Goal: Check status: Check status

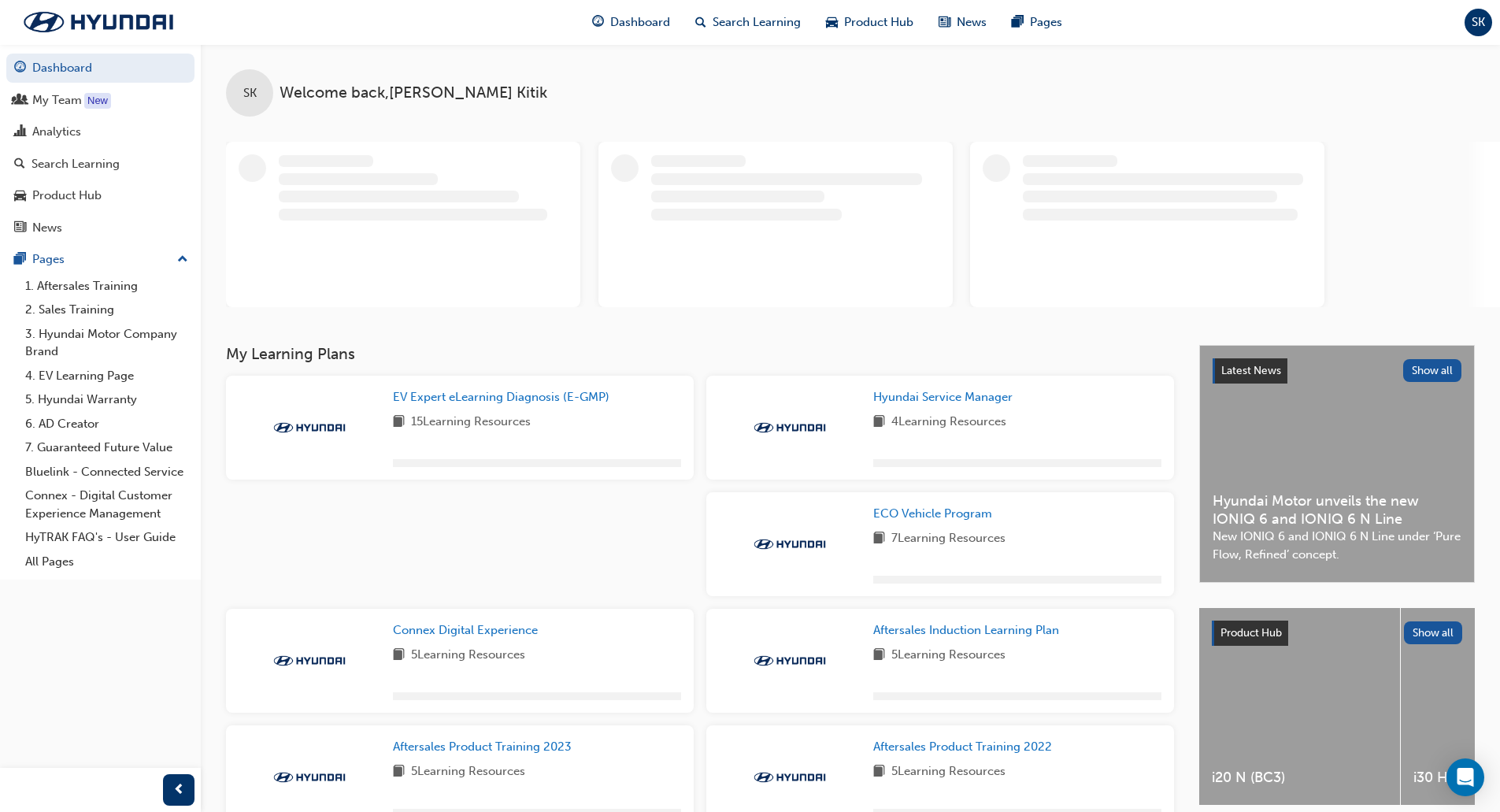
click at [589, 91] on div "SK Welcome back , [PERSON_NAME]" at bounding box center [851, 80] width 1300 height 72
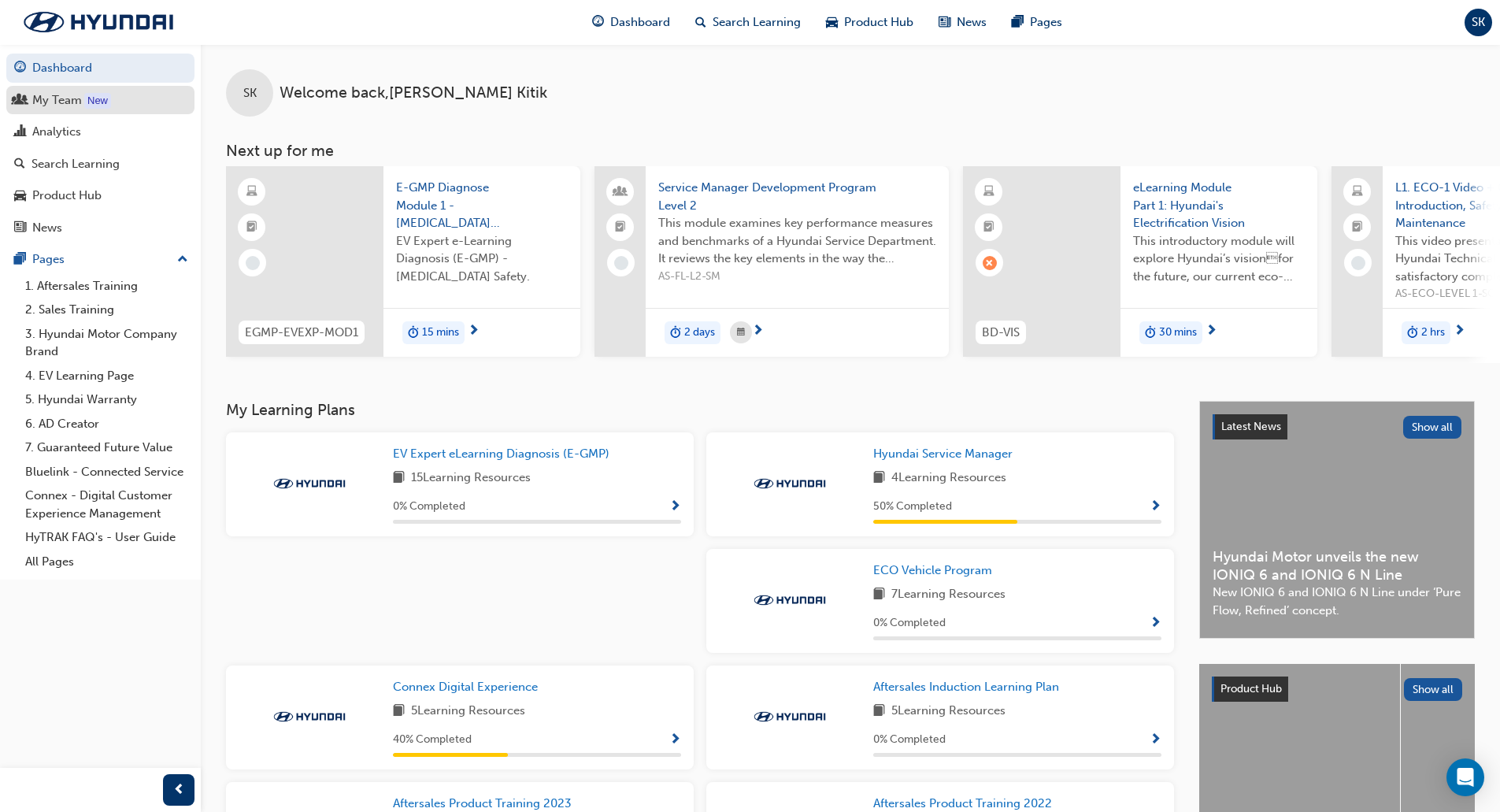
click at [58, 99] on div "My Team" at bounding box center [57, 100] width 49 height 18
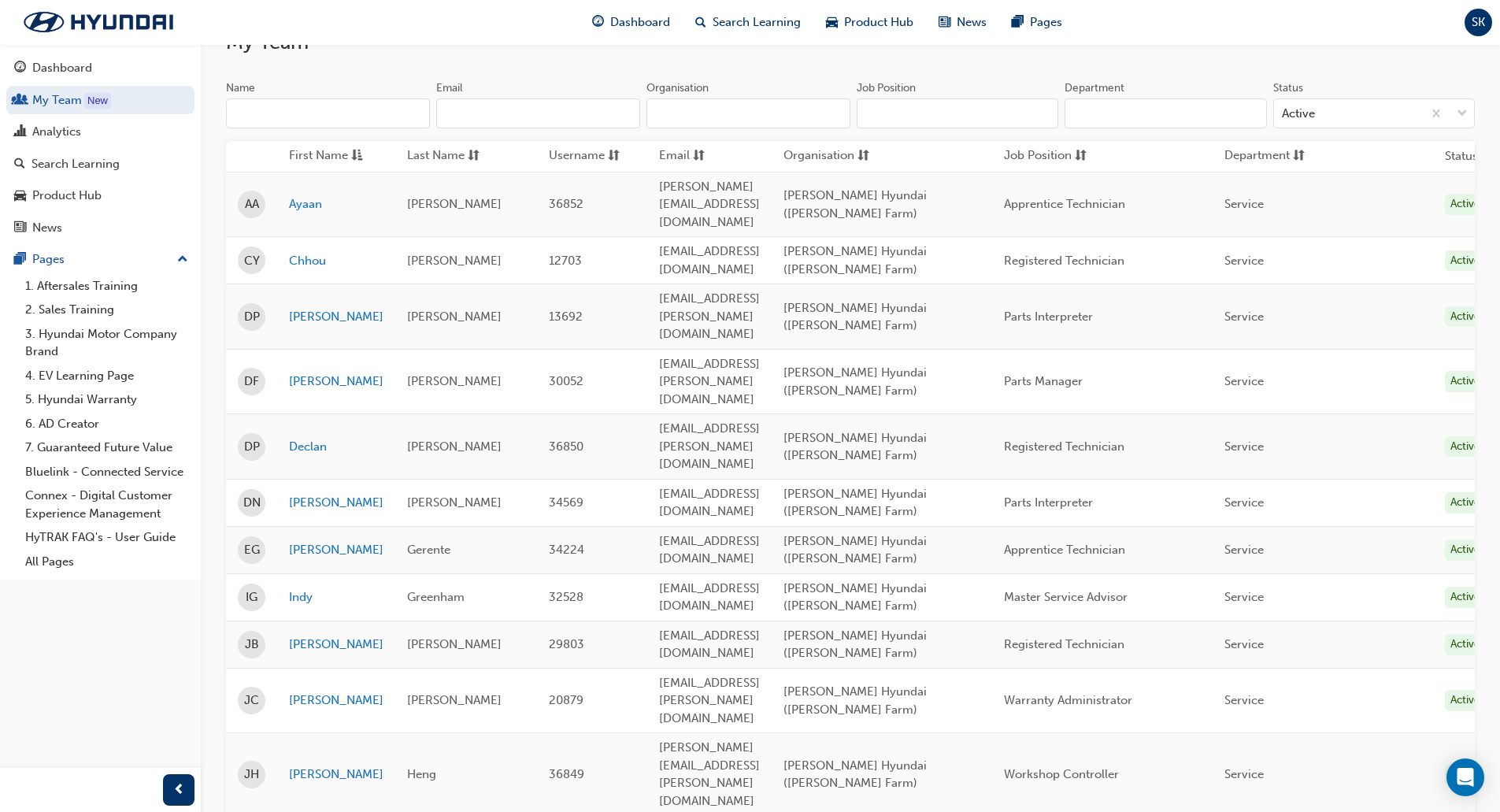
scroll to position [157, 0]
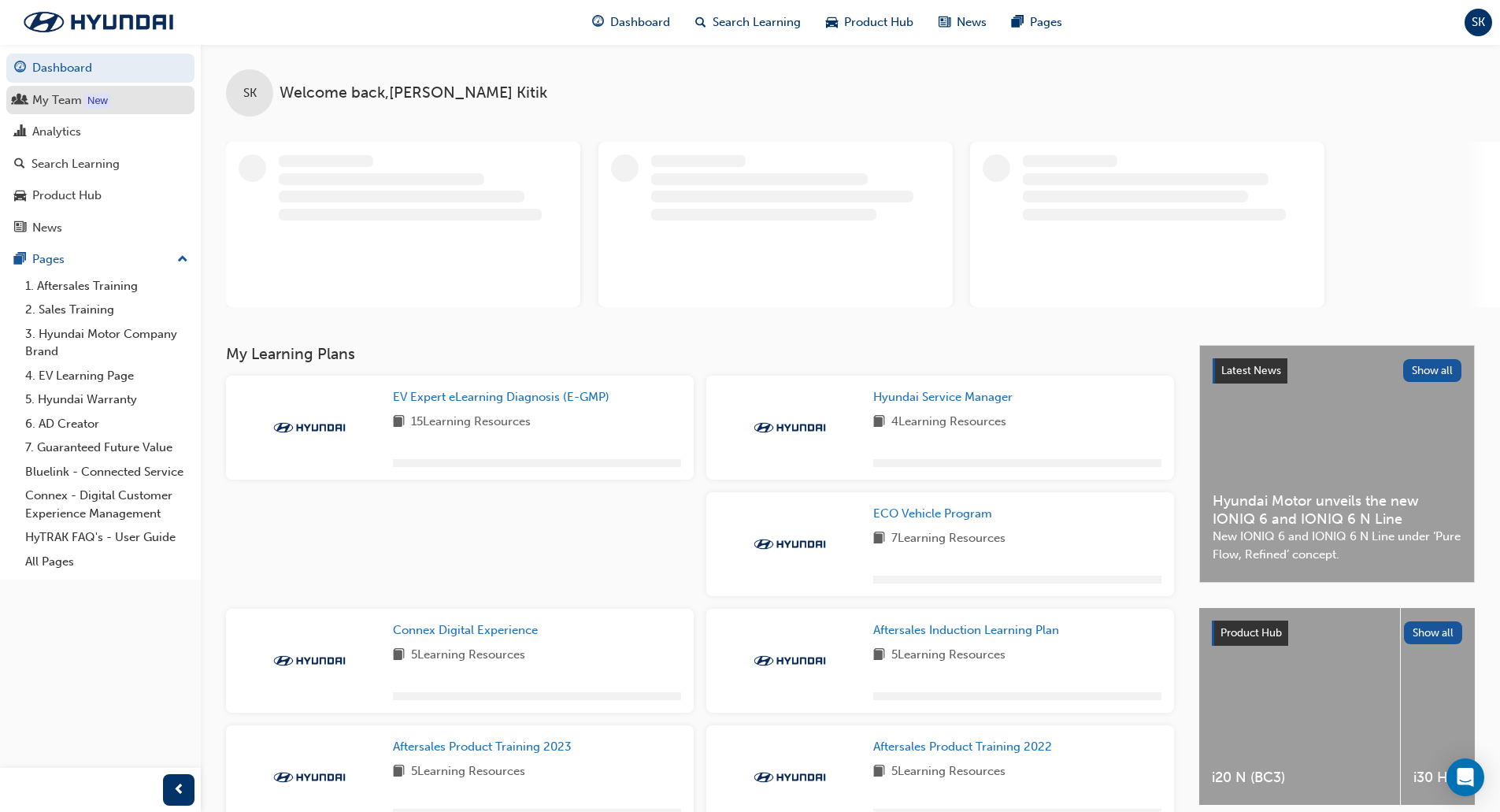
click at [54, 102] on div "My Team" at bounding box center [57, 100] width 49 height 18
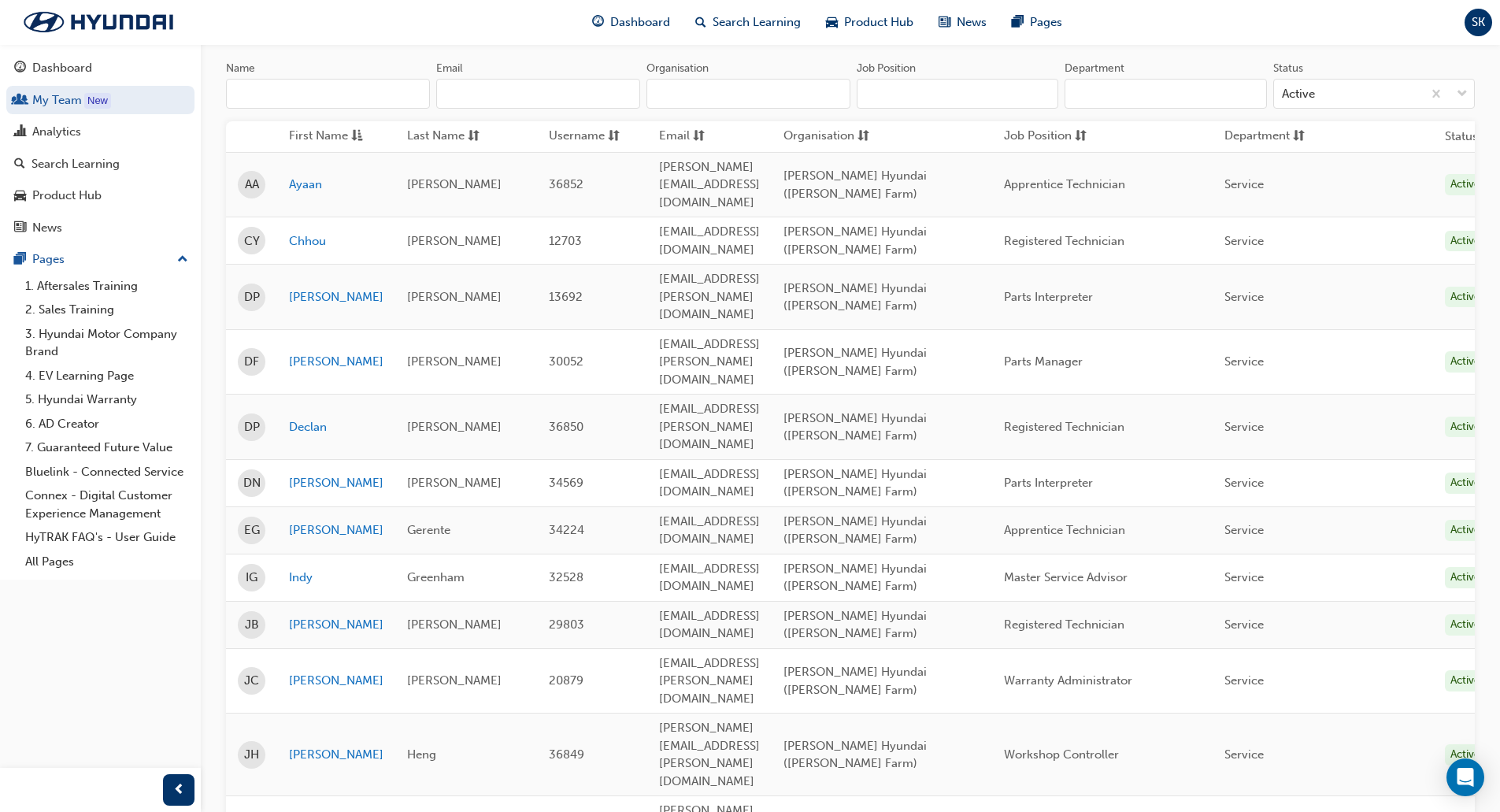
scroll to position [157, 0]
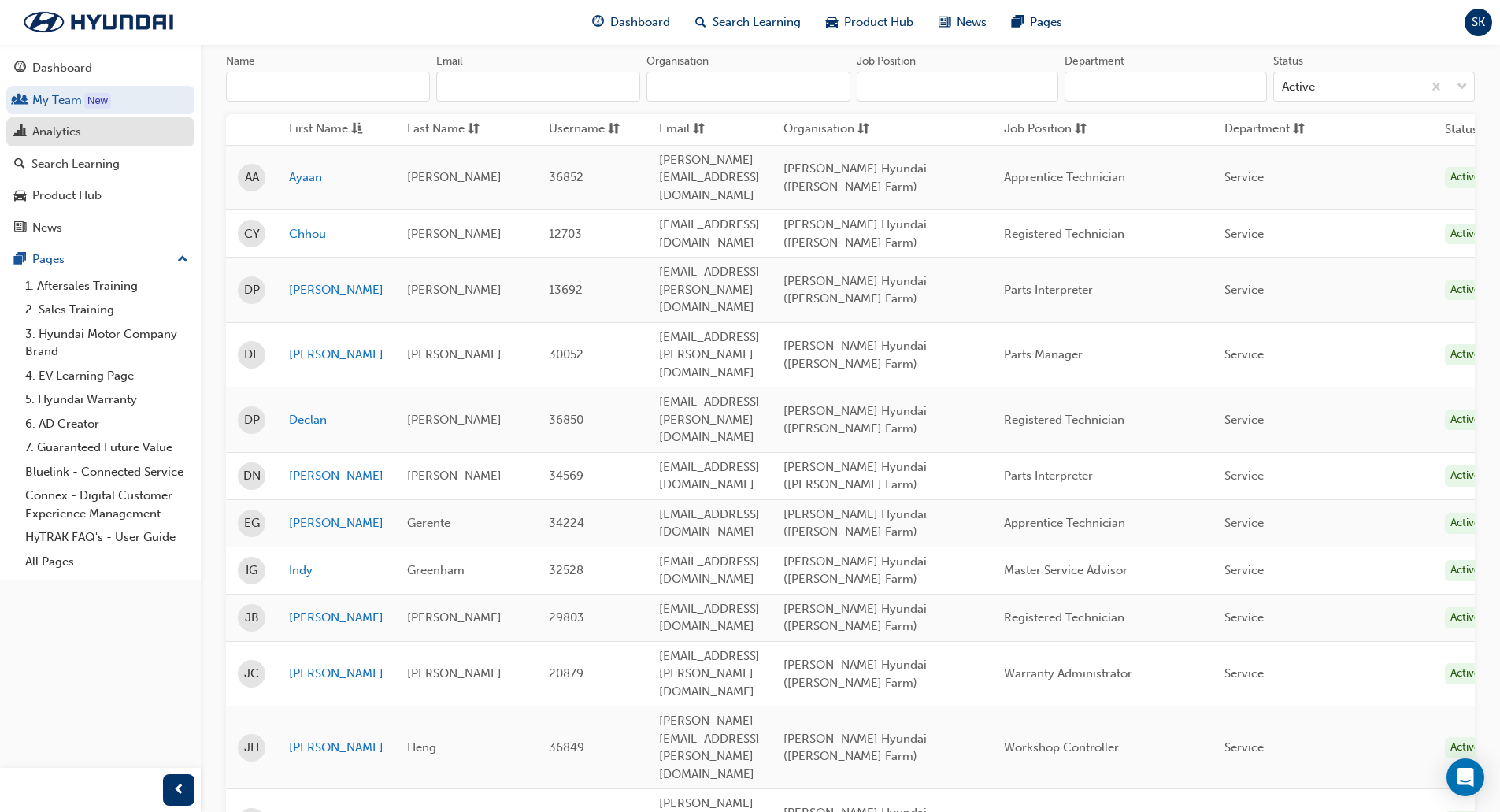
click at [53, 129] on div "Analytics" at bounding box center [56, 131] width 48 height 18
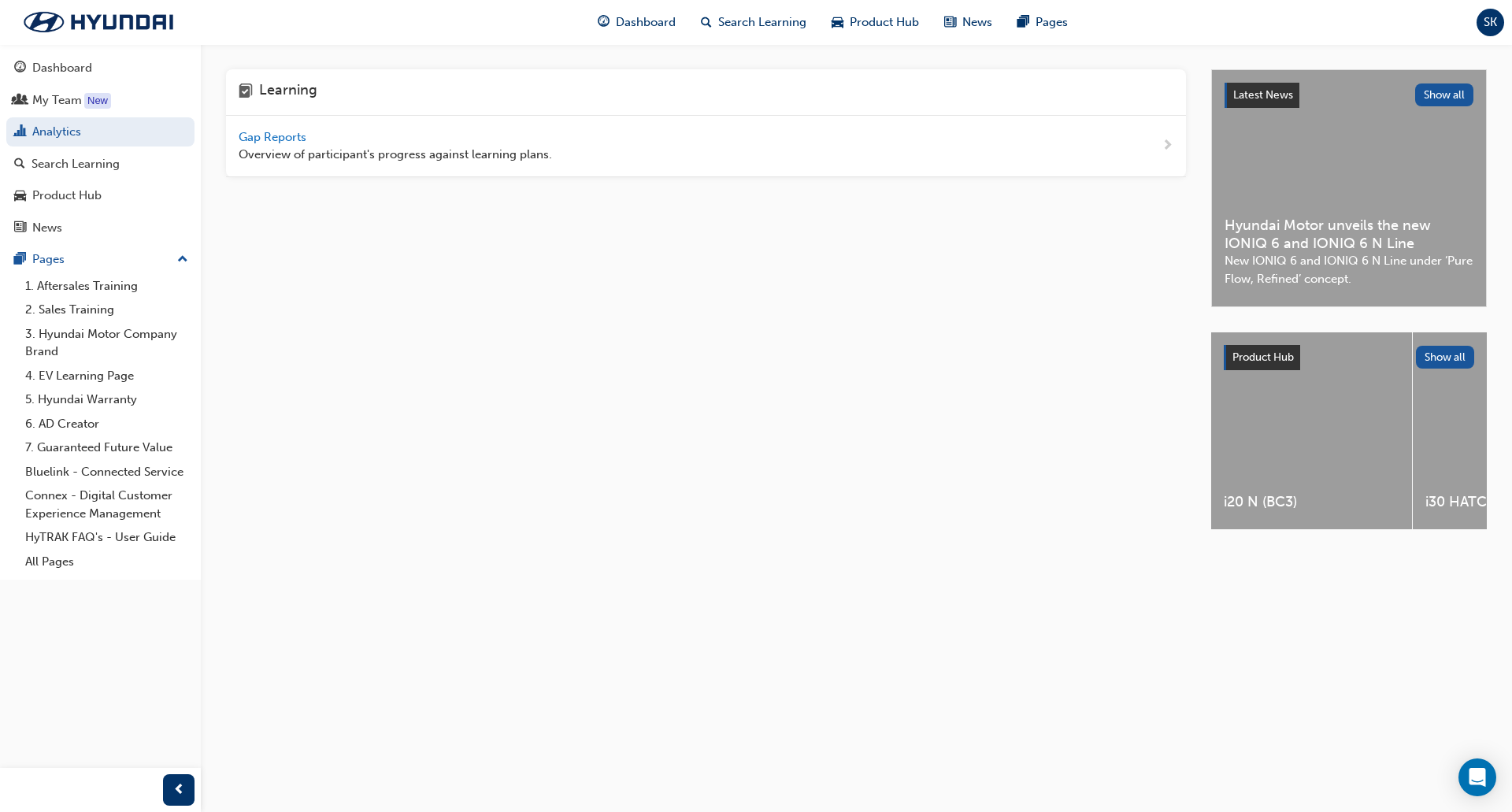
click at [294, 137] on span "Gap Reports" at bounding box center [274, 137] width 71 height 14
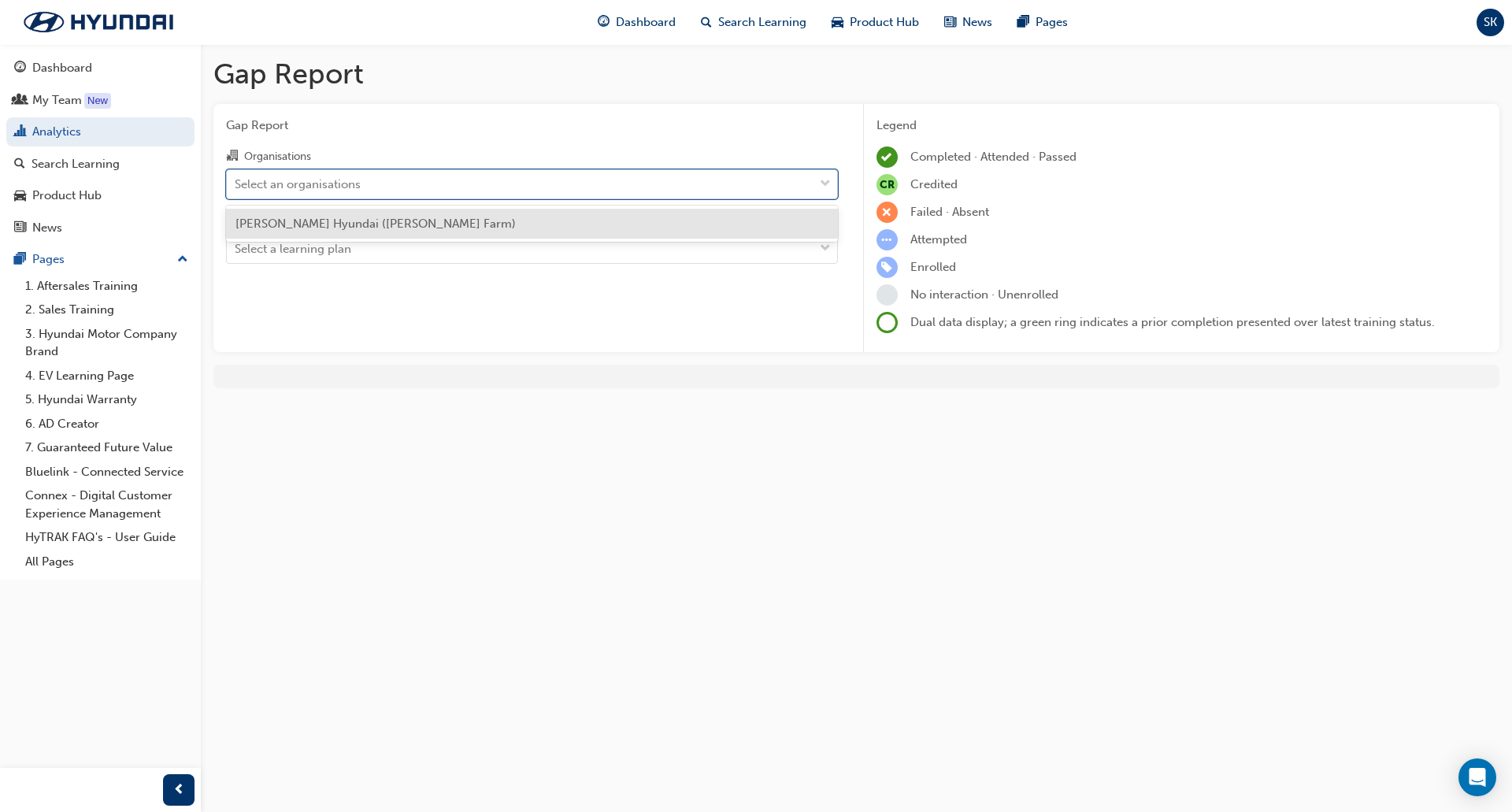
click at [527, 182] on div "Select an organisations" at bounding box center [520, 183] width 586 height 28
click at [236, 182] on input "Organisations option Stillwell Hyundai (Ingle Farm) focused, 1 of 1. 1 result a…" at bounding box center [235, 183] width 2 height 13
click at [420, 223] on div "[PERSON_NAME] Hyundai ([PERSON_NAME] Farm)" at bounding box center [531, 224] width 612 height 30
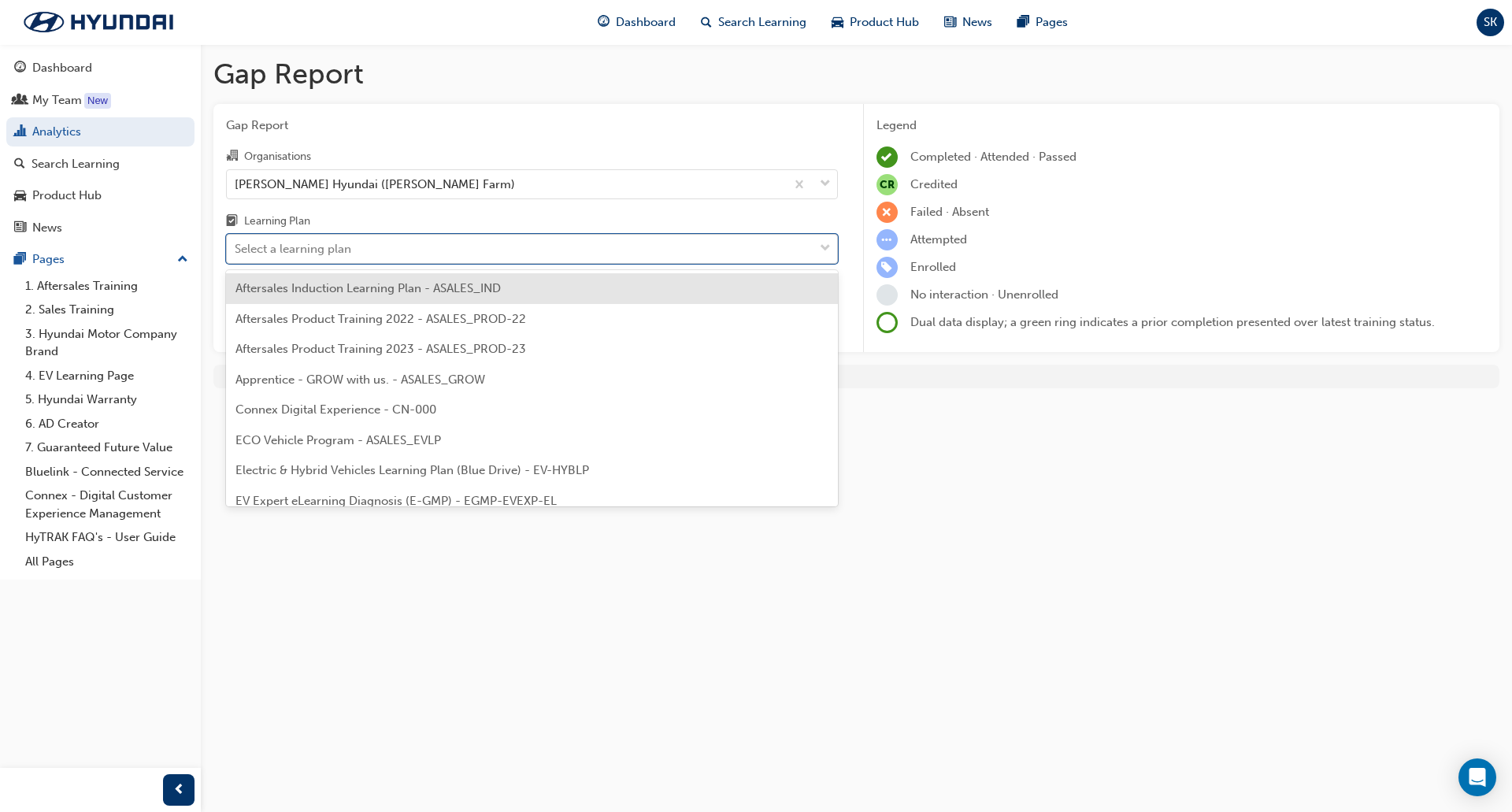
click at [567, 245] on div "Select a learning plan" at bounding box center [520, 249] width 586 height 28
click at [236, 245] on input "Learning Plan option Aftersales Induction Learning Plan - ASALES_IND focused, 1…" at bounding box center [235, 249] width 2 height 13
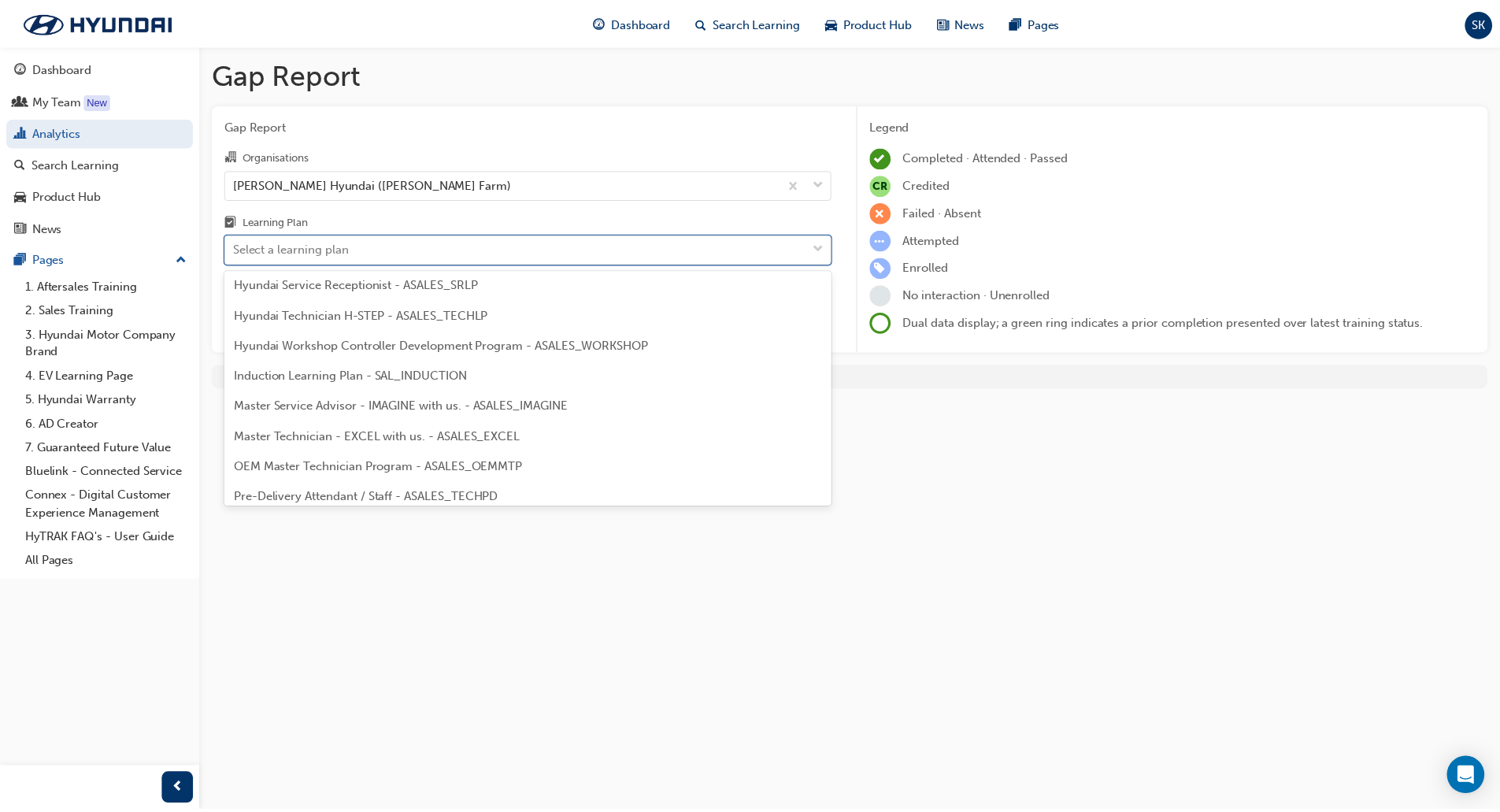
scroll to position [551, 0]
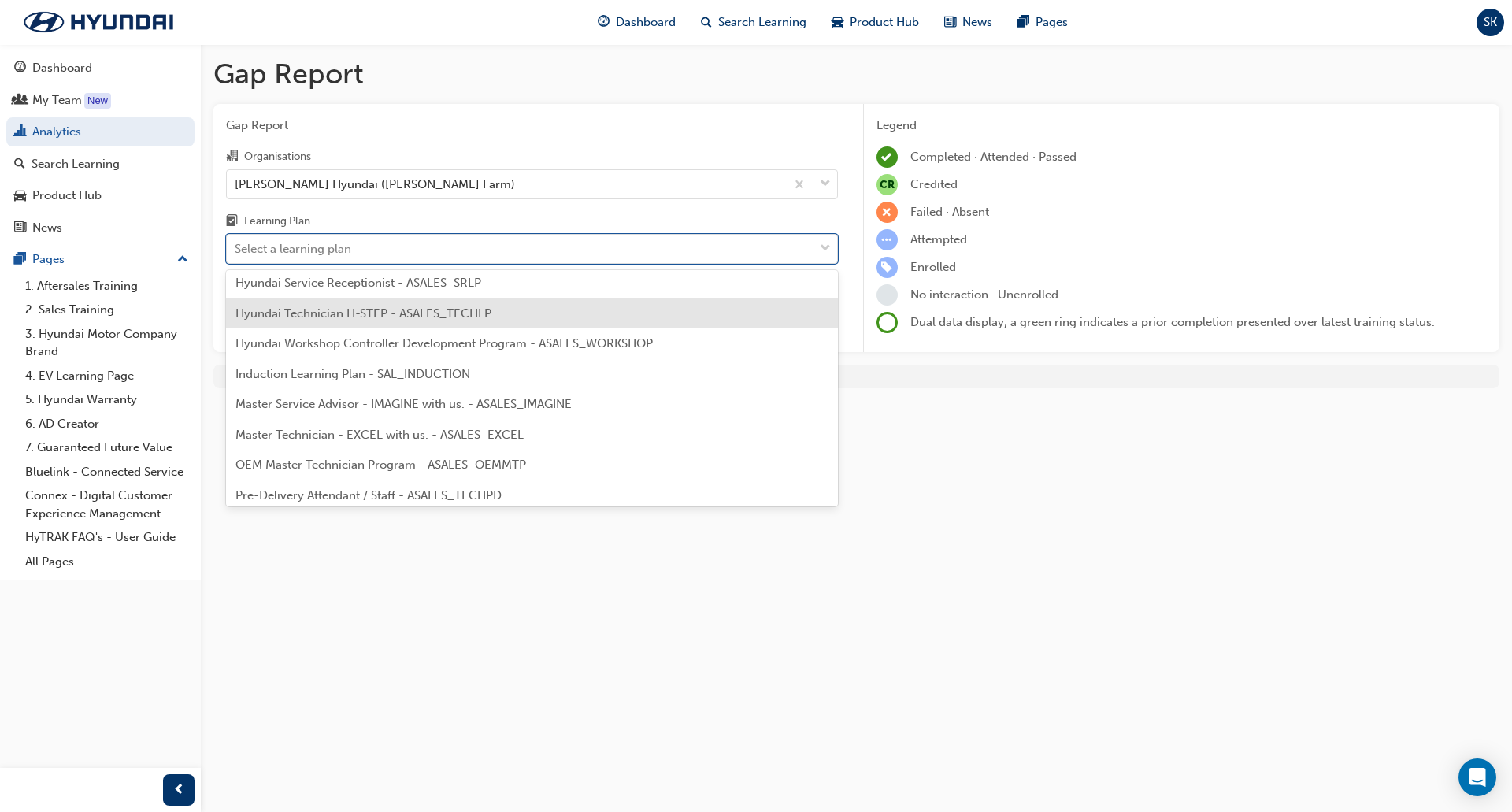
click at [523, 313] on div "Hyundai Technician H-STEP - ASALES_TECHLP" at bounding box center [531, 314] width 612 height 30
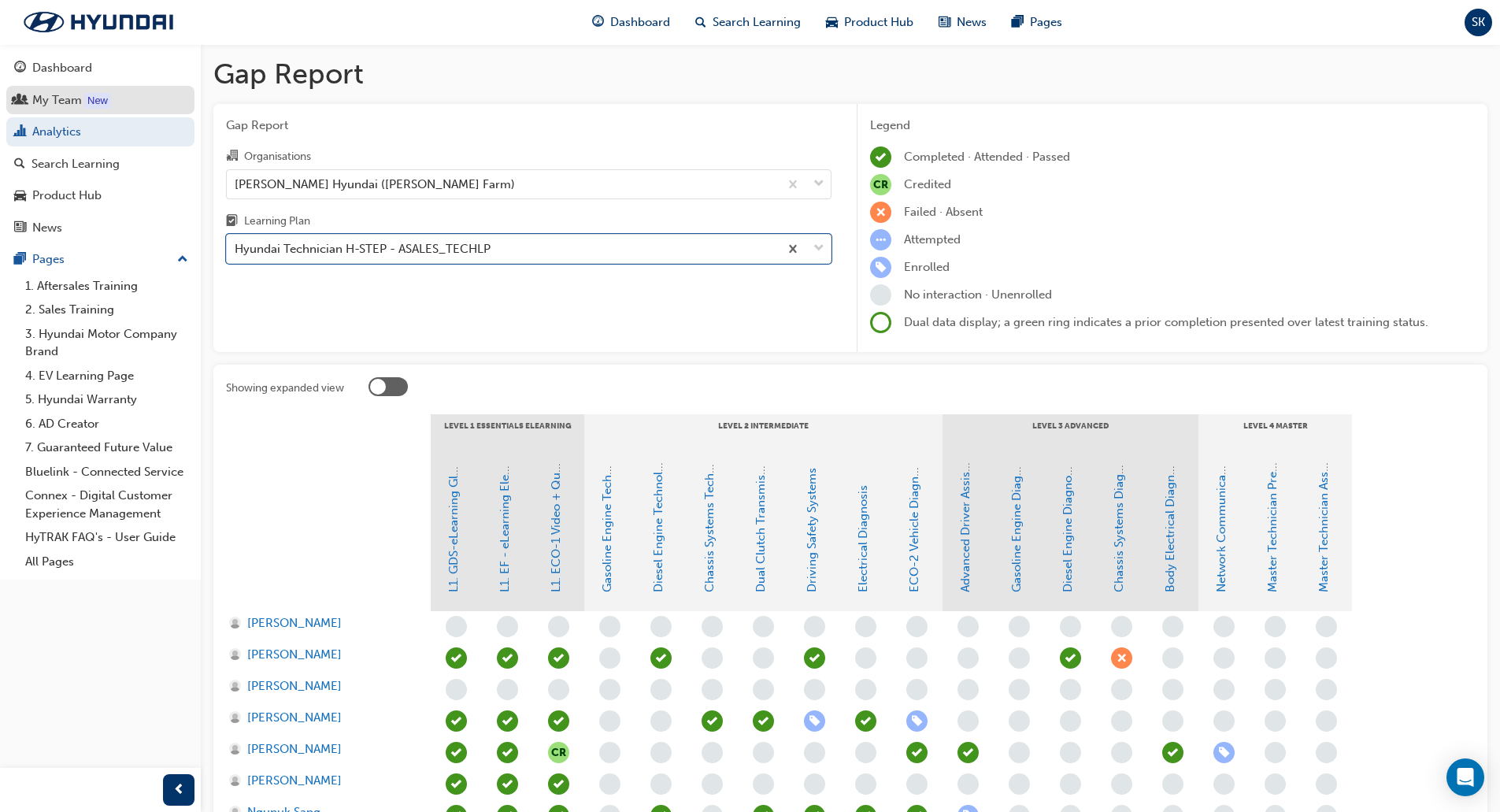
click at [53, 100] on div "My Team" at bounding box center [57, 100] width 49 height 18
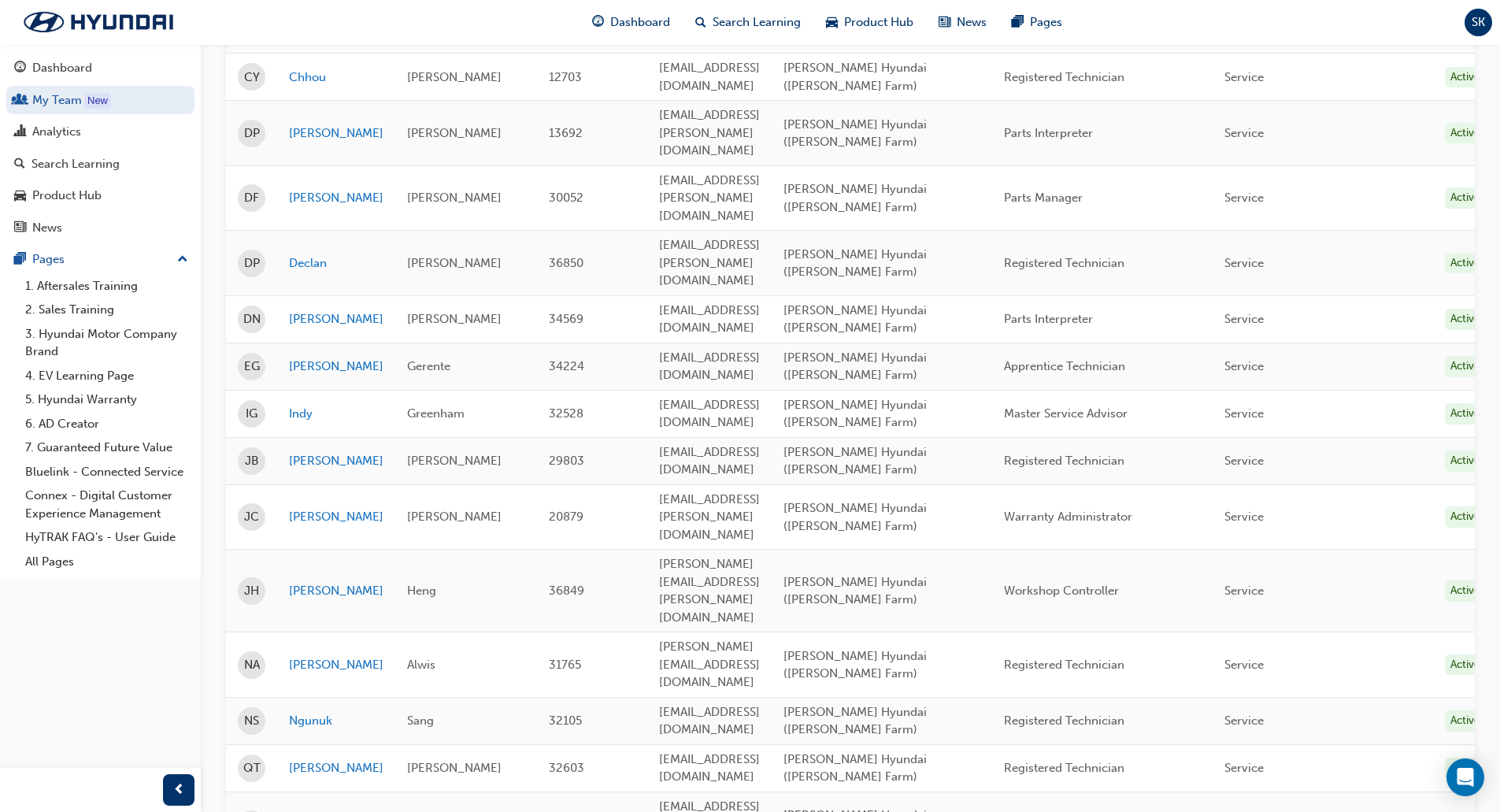
scroll to position [315, 0]
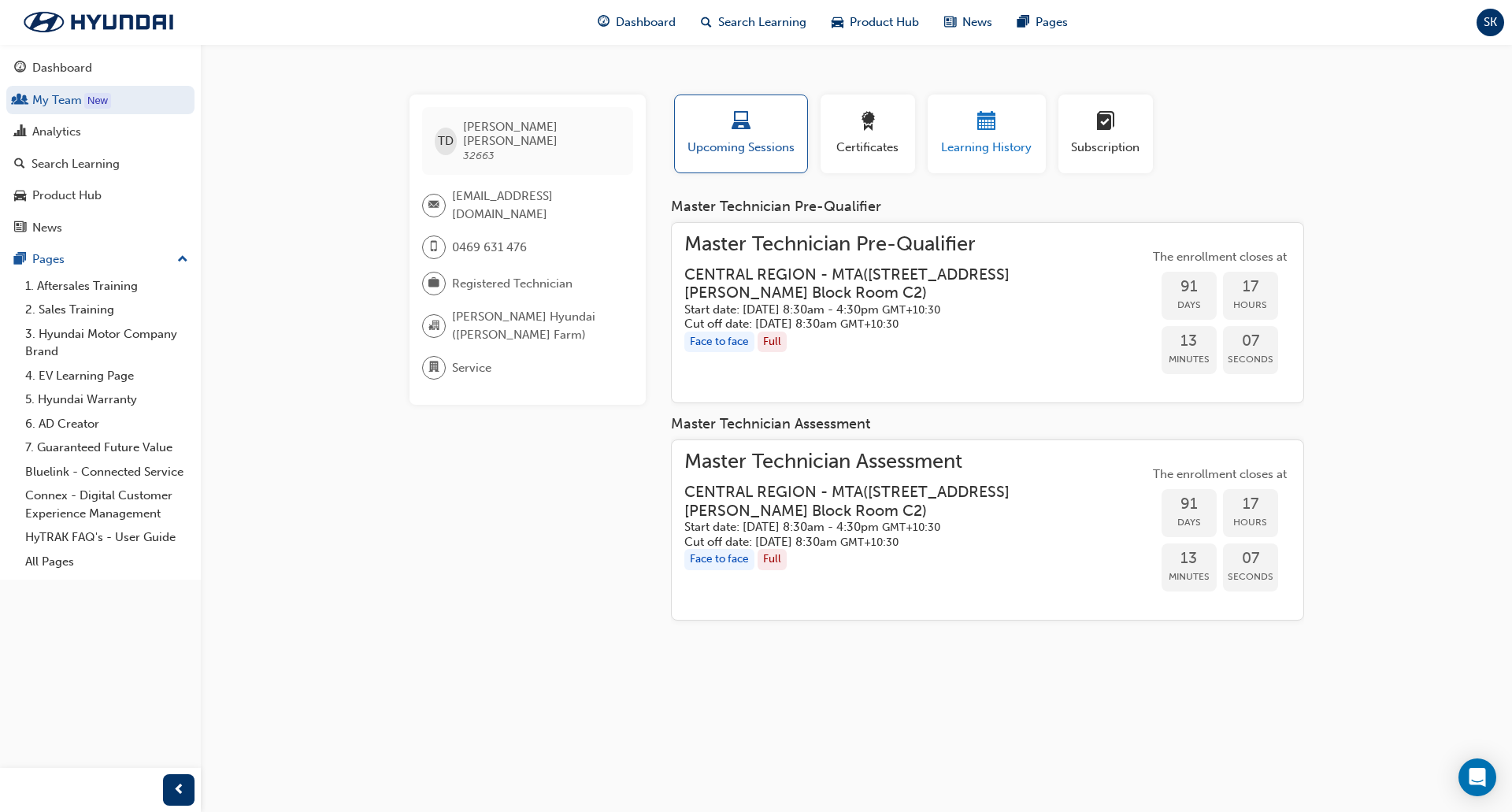
click at [987, 119] on span "calendar-icon" at bounding box center [986, 122] width 19 height 21
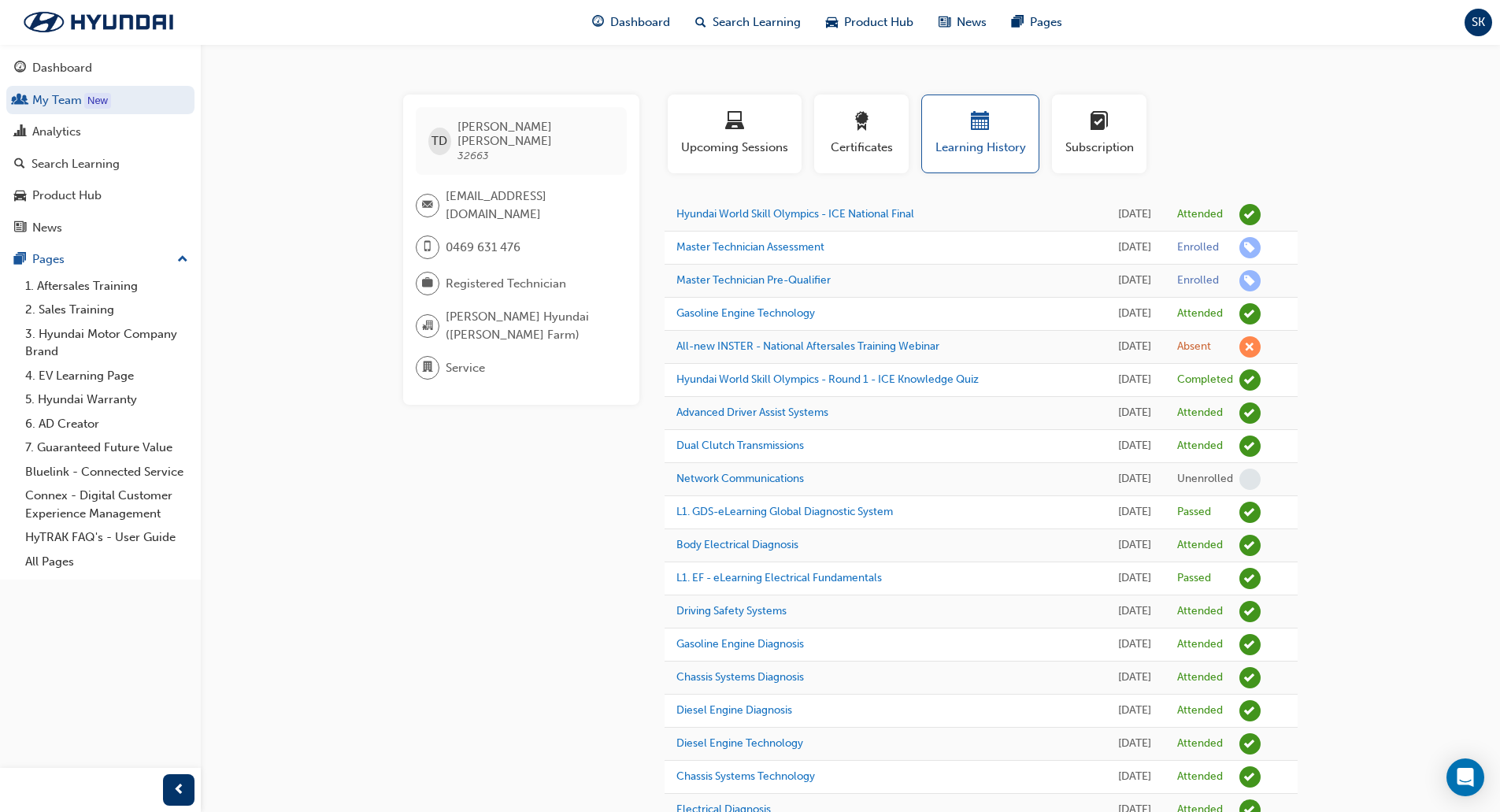
click at [484, 500] on div "TD Thanh Duong 32663 trongduong011177@gmail.com 0469 631 476 Registered Technic…" at bounding box center [534, 543] width 262 height 896
click at [479, 524] on div "TD Thanh Duong 32663 trongduong011177@gmail.com 0469 631 476 Registered Technic…" at bounding box center [534, 543] width 262 height 896
